Goal: Information Seeking & Learning: Check status

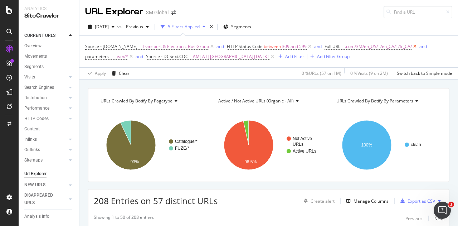
click at [414, 47] on icon at bounding box center [414, 46] width 6 height 7
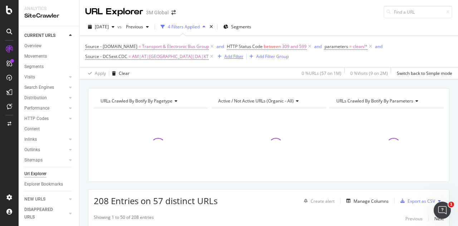
click at [224, 56] on div "Add Filter" at bounding box center [233, 56] width 19 height 6
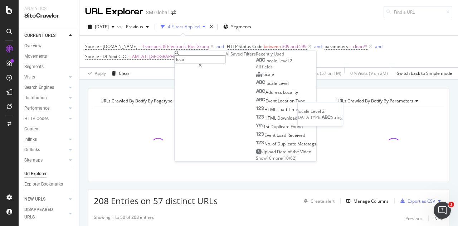
type input "loca"
click at [278, 64] on span "Level" at bounding box center [283, 61] width 11 height 6
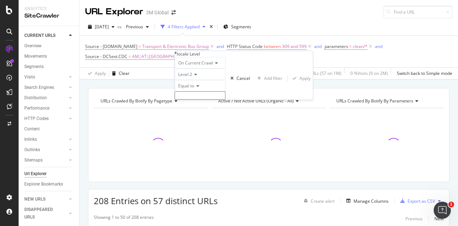
click at [198, 88] on icon at bounding box center [196, 86] width 5 height 4
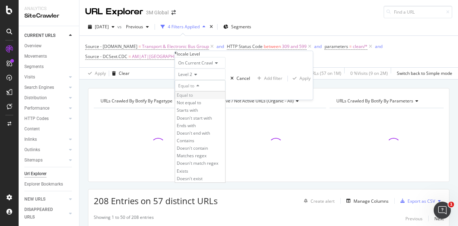
click at [193, 98] on span "Equal to" at bounding box center [185, 95] width 16 height 6
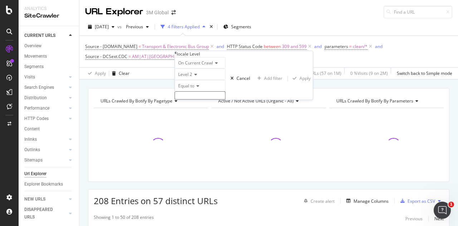
click at [209, 99] on input "text" at bounding box center [199, 95] width 51 height 8
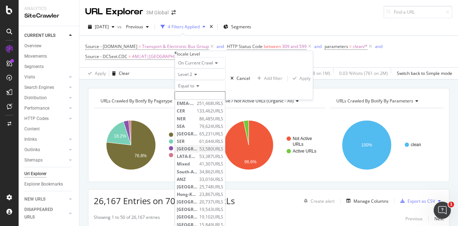
click at [197, 152] on span "USA" at bounding box center [187, 148] width 21 height 6
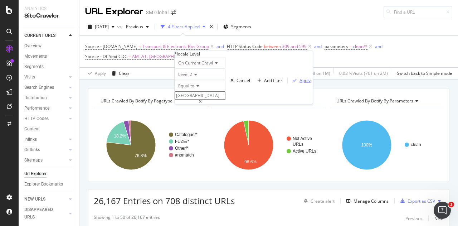
click at [299, 83] on div "Apply" at bounding box center [304, 80] width 11 height 6
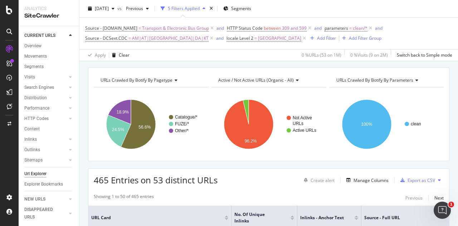
scroll to position [36, 0]
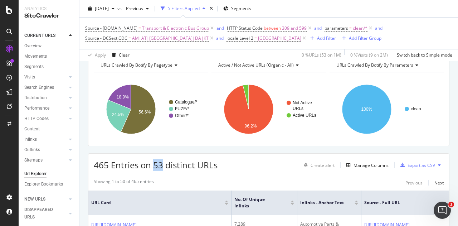
drag, startPoint x: 164, startPoint y: 164, endPoint x: 154, endPoint y: 163, distance: 9.3
click at [154, 163] on span "465 Entries on 53 distinct URLs" at bounding box center [156, 165] width 124 height 12
click at [219, 159] on div "465 Entries on 53 distinct URLs Create alert Manage Columns Export as CSV" at bounding box center [268, 162] width 360 height 18
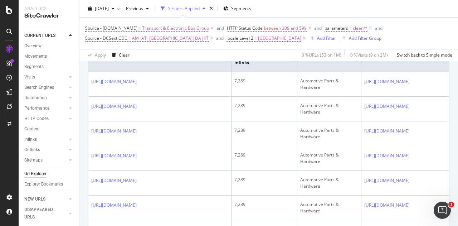
scroll to position [0, 0]
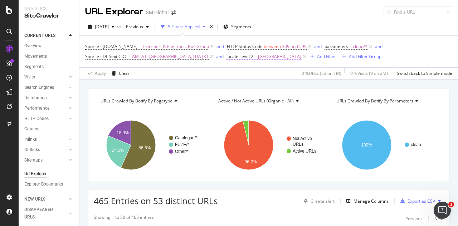
click at [254, 56] on span "=" at bounding box center [255, 56] width 3 height 6
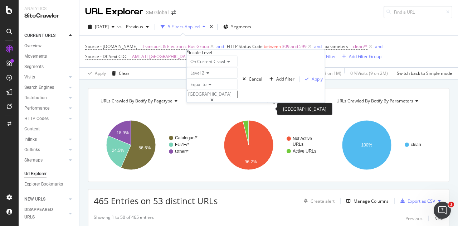
click at [209, 98] on input "USA" at bounding box center [212, 94] width 51 height 8
click at [187, 55] on div "locale Level On Current Crawl Level 2 Equal to USA USA Cancel Add filter Apply" at bounding box center [256, 75] width 138 height 53
click at [213, 103] on icon at bounding box center [211, 100] width 3 height 4
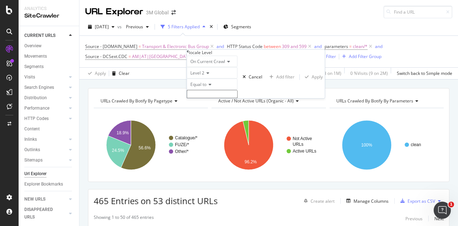
click at [159, 80] on div "URLs Crawled By Botify By pagetype Chart (by Value) Table Expand Export as CSV …" at bounding box center [268, 87] width 378 height 17
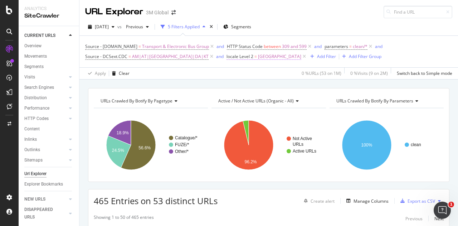
click at [226, 55] on span "locale Level 2" at bounding box center [239, 56] width 27 height 6
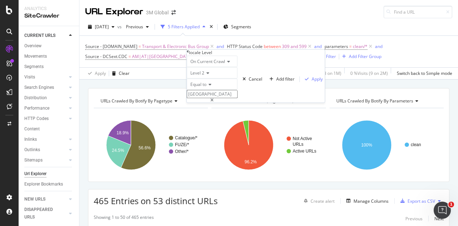
click at [207, 102] on div "On Current Crawl Level 2 Equal to USA USA Cancel Add filter Apply" at bounding box center [256, 78] width 138 height 47
click at [248, 82] on div "Cancel" at bounding box center [255, 79] width 14 height 6
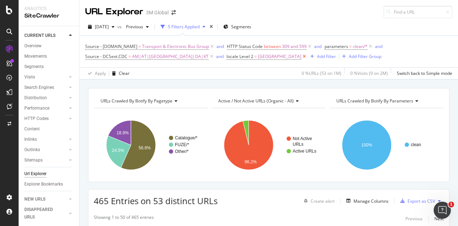
click at [301, 56] on icon at bounding box center [304, 56] width 6 height 7
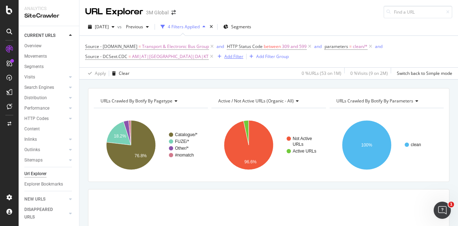
click at [224, 58] on div "Add Filter" at bounding box center [233, 56] width 19 height 6
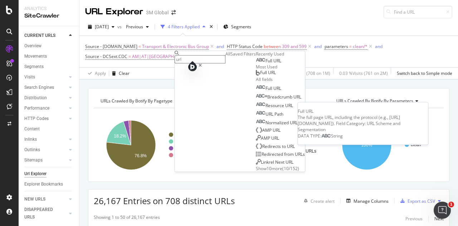
type input "url"
click at [256, 64] on div "Full URL" at bounding box center [268, 61] width 25 height 6
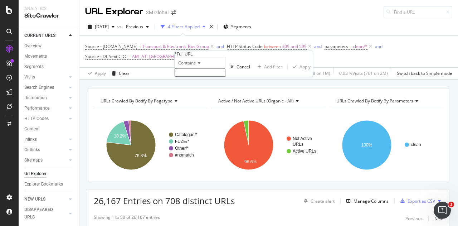
click at [215, 77] on input "text" at bounding box center [199, 72] width 51 height 8
click at [196, 66] on span "Contains" at bounding box center [187, 63] width 18 height 6
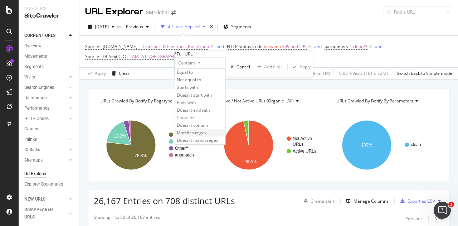
click at [206, 136] on span "Matches regex" at bounding box center [192, 133] width 30 height 6
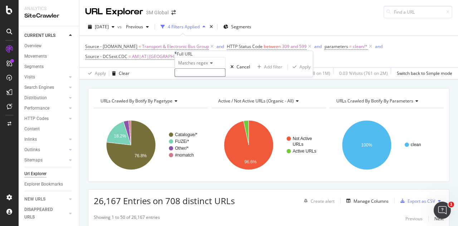
click at [193, 77] on input "text" at bounding box center [199, 72] width 51 height 8
type input "en_US"
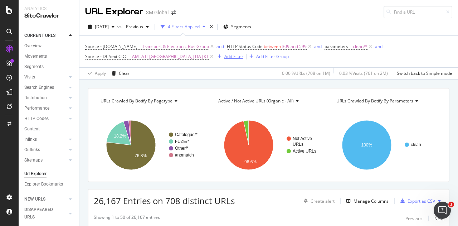
click at [224, 59] on div "Add Filter" at bounding box center [233, 56] width 19 height 6
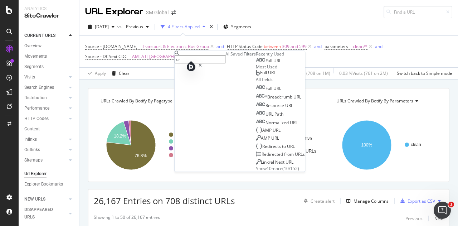
click at [273, 64] on span "URL" at bounding box center [277, 61] width 8 height 6
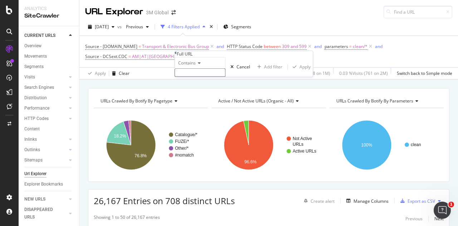
click at [200, 65] on icon at bounding box center [198, 63] width 5 height 4
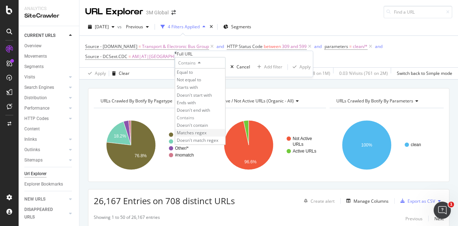
click at [199, 136] on span "Matches regex" at bounding box center [192, 133] width 30 height 6
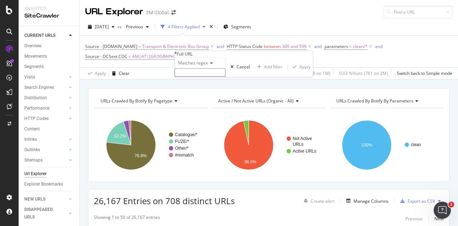
click at [200, 77] on input "text" at bounding box center [199, 72] width 51 height 8
type input "3"
type input "en_US"
click at [299, 72] on div "Apply" at bounding box center [304, 69] width 11 height 6
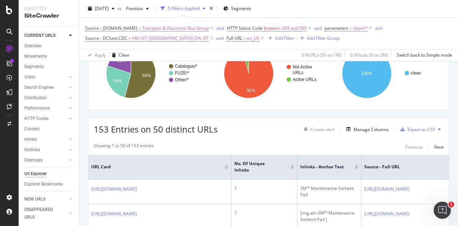
scroll to position [95, 0]
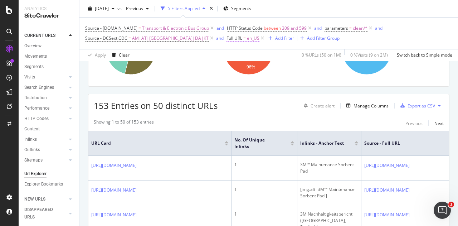
click at [226, 36] on span "Full URL = en_US" at bounding box center [242, 38] width 33 height 6
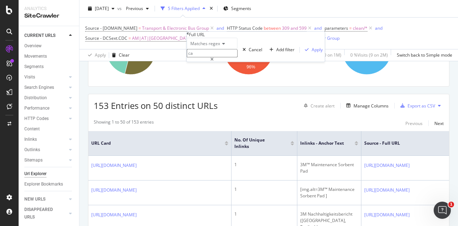
type input "c"
type input "en_CA|fr_CA"
click at [311, 53] on div "Apply" at bounding box center [316, 49] width 11 height 6
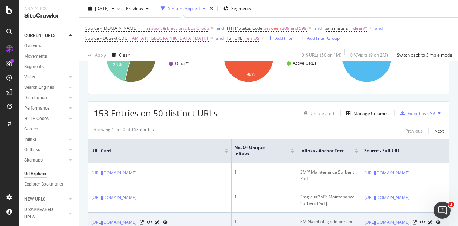
scroll to position [59, 0]
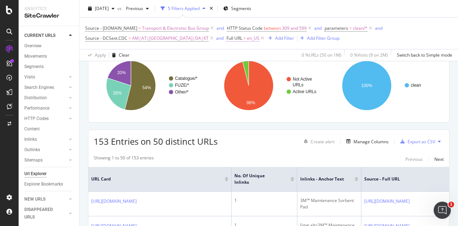
click at [226, 39] on span "Full URL" at bounding box center [234, 38] width 16 height 6
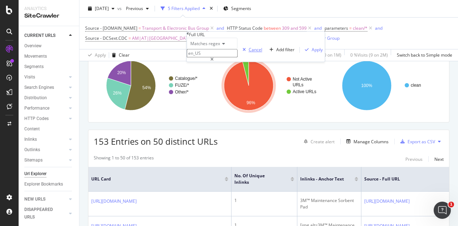
click at [248, 53] on div "Cancel" at bounding box center [255, 49] width 14 height 6
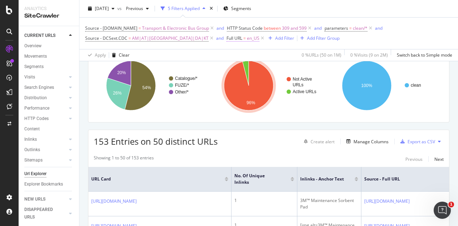
click at [226, 36] on span "Full URL = en_US" at bounding box center [242, 38] width 33 height 6
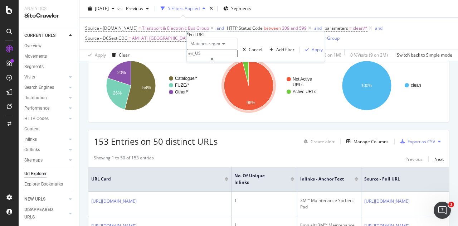
click at [191, 37] on div "Full URL" at bounding box center [256, 34] width 138 height 6
click at [189, 36] on icon at bounding box center [188, 33] width 2 height 4
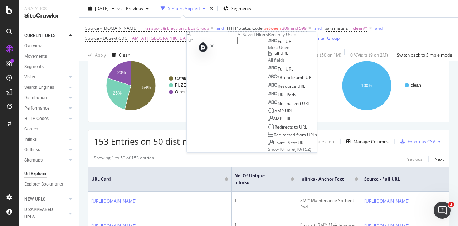
click at [170, 59] on div "Apply Clear 0 % URLs ( 50 on 1M ) 0 % Visits ( 9 on 2M ) Switch back to Simple …" at bounding box center [268, 55] width 378 height 12
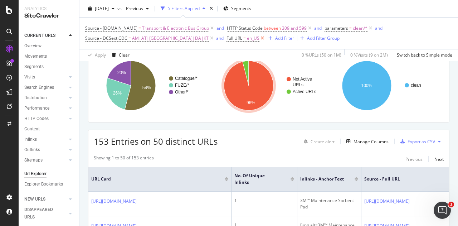
click at [259, 39] on icon at bounding box center [262, 38] width 6 height 7
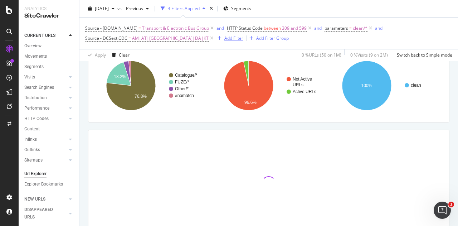
click at [224, 40] on div "Add Filter" at bounding box center [233, 38] width 19 height 6
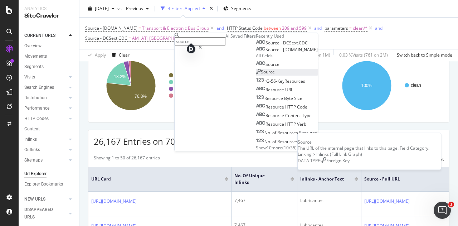
type input "source"
click at [261, 75] on span "Source" at bounding box center [268, 72] width 14 height 6
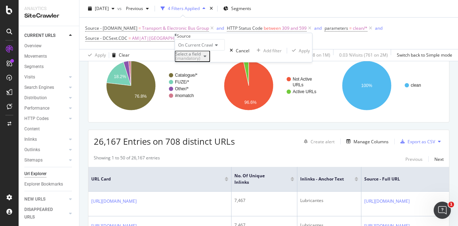
click at [201, 60] on div "(mandatory)" at bounding box center [187, 58] width 25 height 4
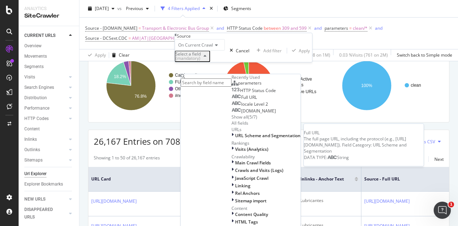
click at [233, 100] on div "Full URL" at bounding box center [243, 97] width 25 height 6
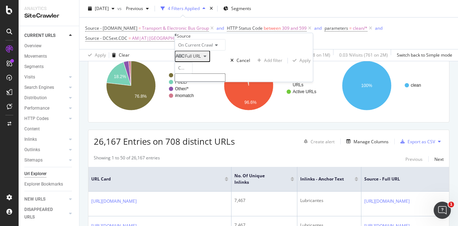
click at [206, 82] on input "text" at bounding box center [199, 77] width 51 height 8
type input "3"
click at [192, 73] on div "Contains" at bounding box center [183, 67] width 18 height 11
click at [194, 196] on span "Matches regex" at bounding box center [185, 202] width 17 height 12
click at [191, 82] on input "text" at bounding box center [199, 77] width 51 height 8
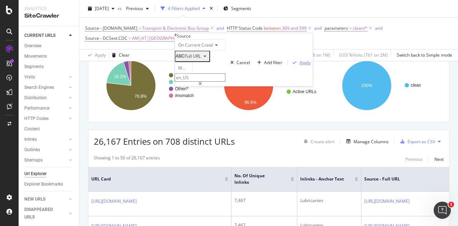
type input "en_US"
click at [299, 65] on div "Apply" at bounding box center [304, 62] width 11 height 6
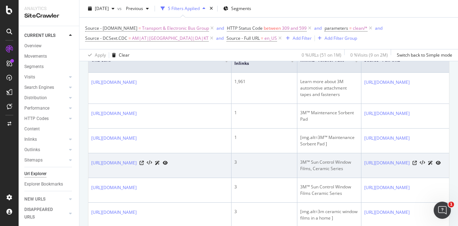
scroll to position [179, 0]
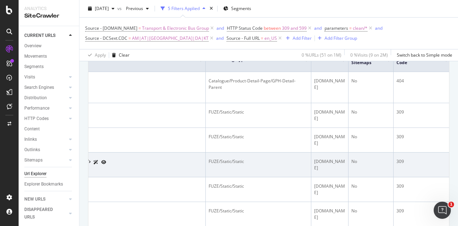
drag, startPoint x: 301, startPoint y: 161, endPoint x: 408, endPoint y: 160, distance: 106.5
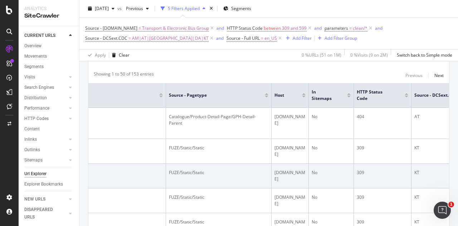
scroll to position [0, 310]
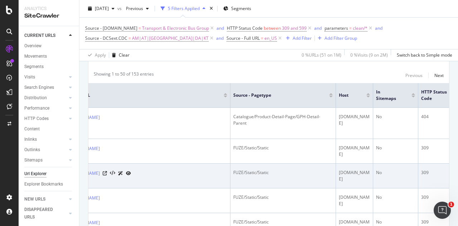
drag, startPoint x: 332, startPoint y: 154, endPoint x: 176, endPoint y: 163, distance: 156.1
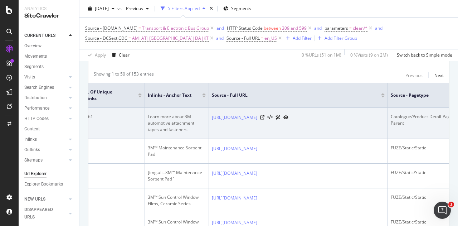
scroll to position [0, 372]
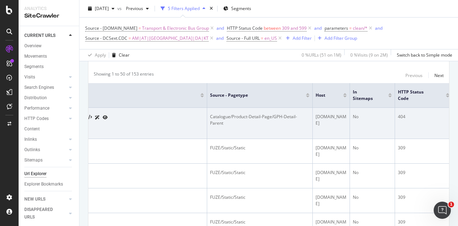
drag, startPoint x: 341, startPoint y: 123, endPoint x: 430, endPoint y: 129, distance: 89.6
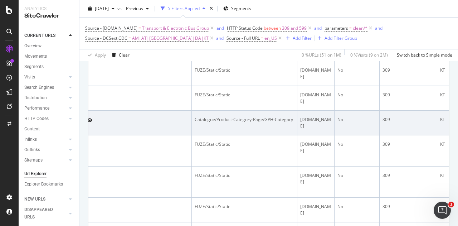
scroll to position [0, 0]
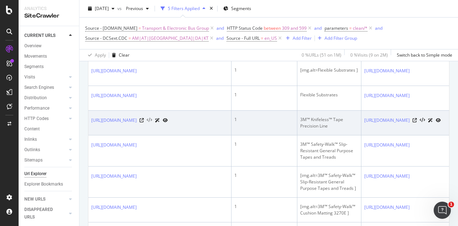
drag, startPoint x: 404, startPoint y: 135, endPoint x: 204, endPoint y: 129, distance: 200.3
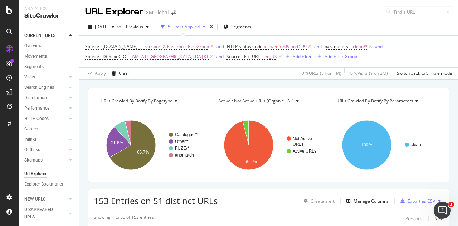
click at [247, 98] on span "Active / Not Active URLs (organic - all)" at bounding box center [255, 101] width 75 height 6
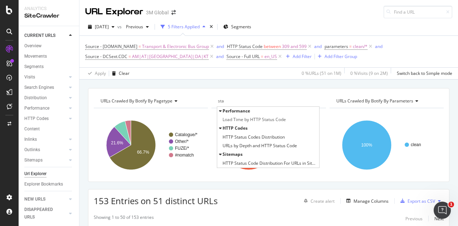
type input "stat"
click at [234, 98] on input "stat" at bounding box center [242, 100] width 48 height 11
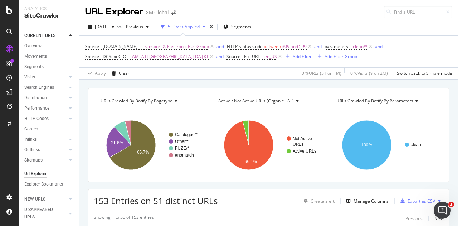
click at [234, 98] on span "Active / Not Active URLs (organic - all)" at bounding box center [255, 101] width 75 height 6
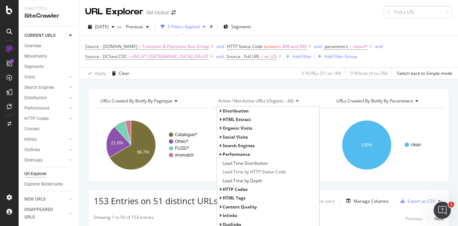
click at [238, 80] on div "URLs Crawled By Botify By pagetype Chart (by Value) Table Expand Export as CSV …" at bounding box center [268, 87] width 378 height 17
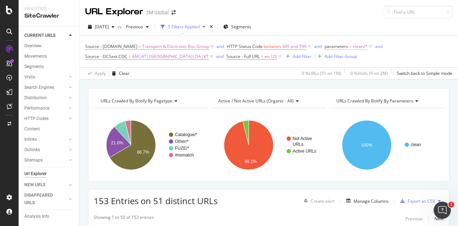
click at [308, 47] on icon at bounding box center [309, 46] width 6 height 7
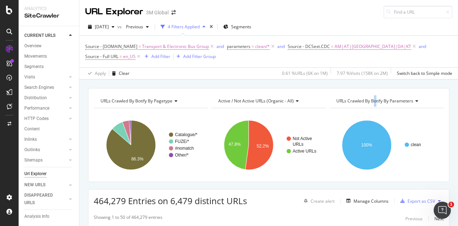
click at [371, 98] on span "URLs Crawled By Botify By parameters" at bounding box center [374, 101] width 77 height 6
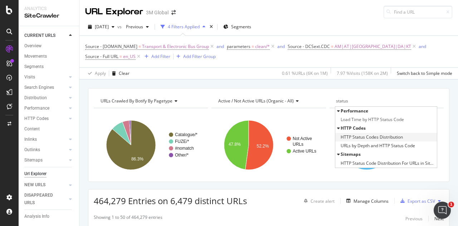
type input "status"
click at [362, 133] on span "HTTP Status Codes Distribution" at bounding box center [371, 136] width 62 height 7
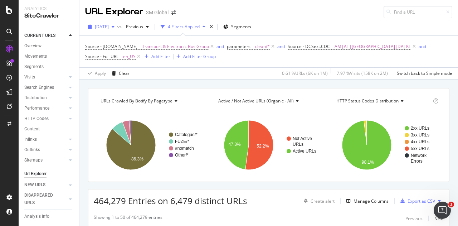
click at [109, 26] on span "[DATE]" at bounding box center [102, 27] width 14 height 6
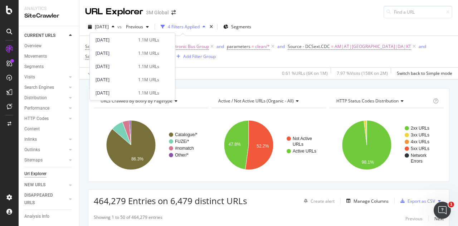
scroll to position [286, 0]
click at [133, 82] on div "[DATE] 1.1M URLs" at bounding box center [127, 82] width 64 height 6
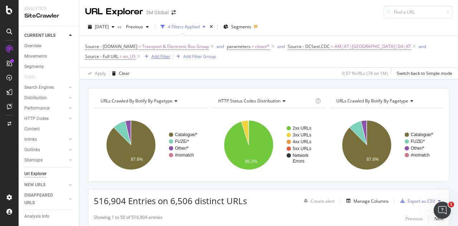
click at [151, 58] on div "Add Filter" at bounding box center [160, 56] width 19 height 6
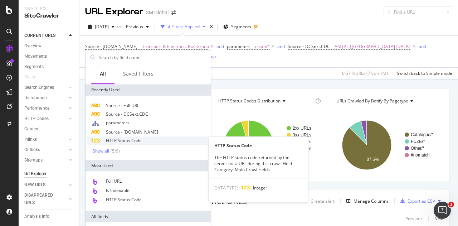
click at [134, 138] on span "HTTP Status Code" at bounding box center [124, 140] width 36 height 6
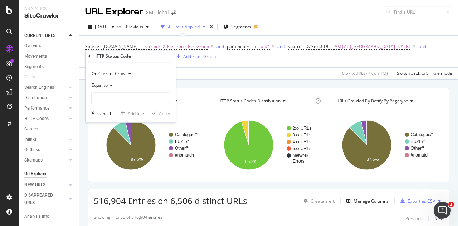
click at [108, 88] on div "Equal to" at bounding box center [130, 84] width 79 height 11
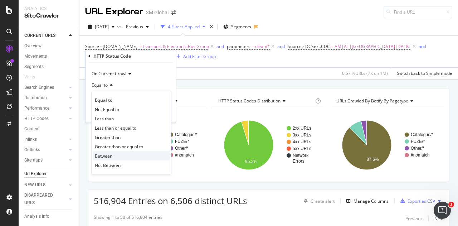
click at [112, 155] on div "Between" at bounding box center [131, 155] width 77 height 9
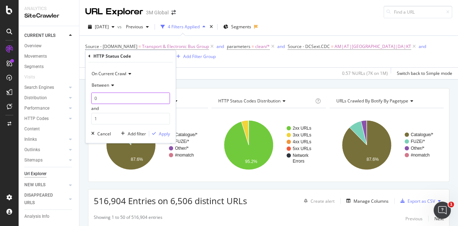
click at [114, 98] on input "0" at bounding box center [130, 97] width 79 height 11
drag, startPoint x: 114, startPoint y: 98, endPoint x: 71, endPoint y: 95, distance: 42.3
click at [71, 95] on body "Analytics SiteCrawler CURRENT URLS Overview Movements Segments Visits Search En…" at bounding box center [229, 113] width 458 height 226
type input "309"
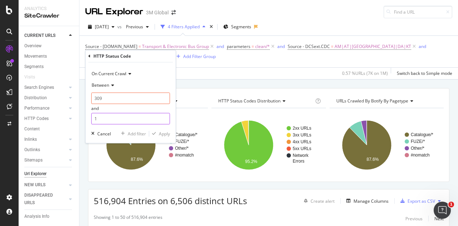
drag, startPoint x: 102, startPoint y: 117, endPoint x: 94, endPoint y: 117, distance: 7.9
click at [94, 117] on input "1" at bounding box center [130, 118] width 79 height 11
type input "599"
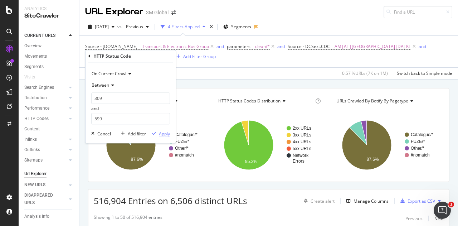
click at [159, 134] on div "Apply" at bounding box center [164, 133] width 11 height 6
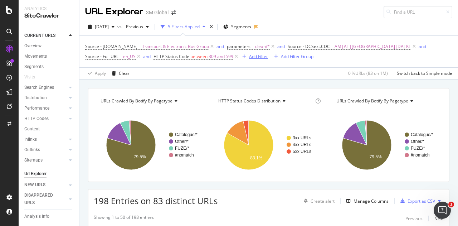
click at [253, 57] on div "Add Filter" at bounding box center [258, 56] width 19 height 6
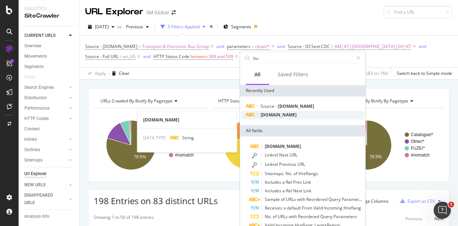
type input "bu"
click at [278, 115] on span "[DOMAIN_NAME]" at bounding box center [278, 115] width 36 height 6
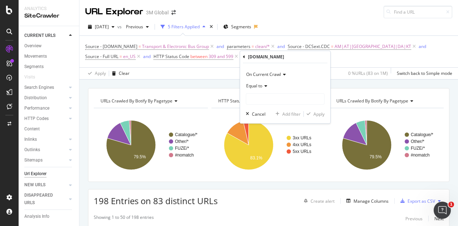
click at [272, 92] on div "Equal to" at bounding box center [285, 92] width 79 height 24
click at [269, 98] on input "text" at bounding box center [285, 98] width 78 height 11
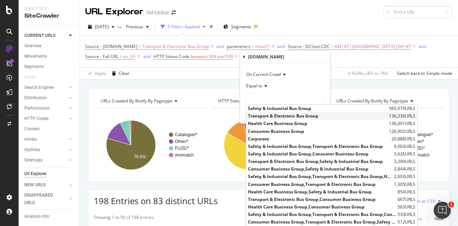
click at [267, 114] on span "Transport & Electronic Bus Group" at bounding box center [317, 116] width 139 height 6
type input "Transport & Electronic Bus Group"
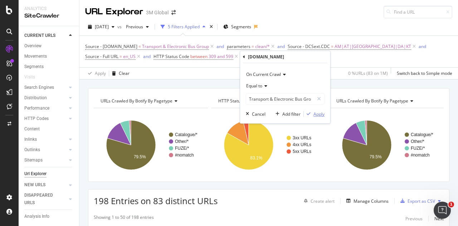
click at [317, 115] on div "Apply" at bounding box center [318, 114] width 11 height 6
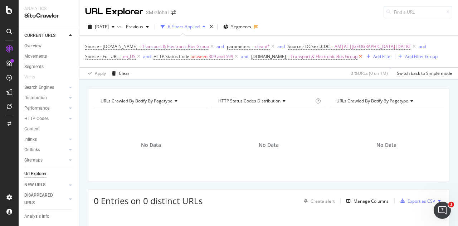
click at [360, 56] on icon at bounding box center [360, 56] width 6 height 7
